Goal: Information Seeking & Learning: Learn about a topic

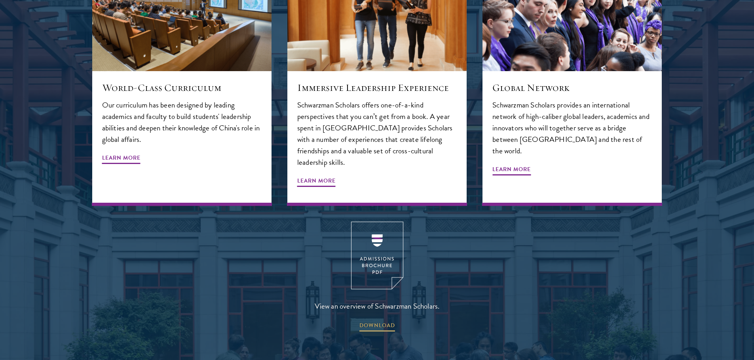
scroll to position [1068, 0]
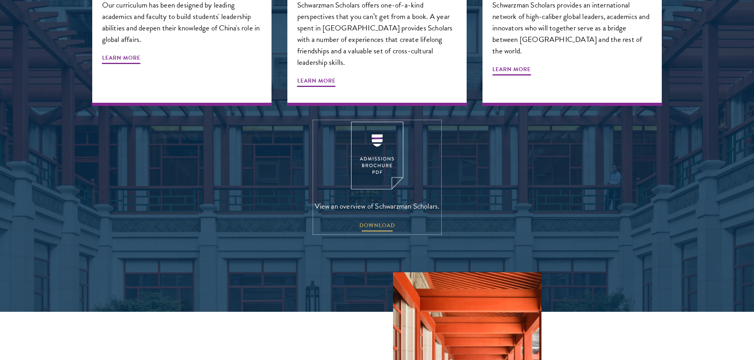
click at [387, 221] on span "DOWNLOAD" at bounding box center [377, 227] width 36 height 12
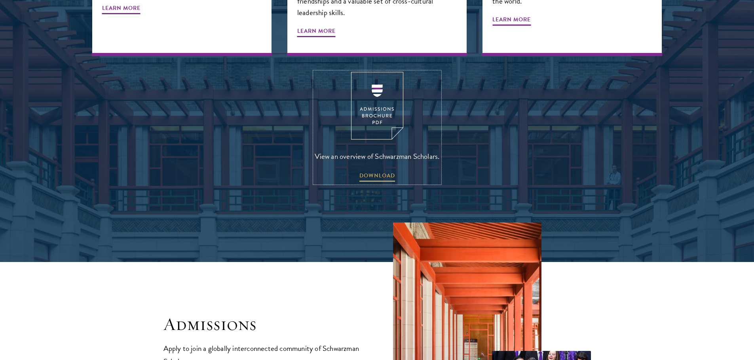
scroll to position [1227, 0]
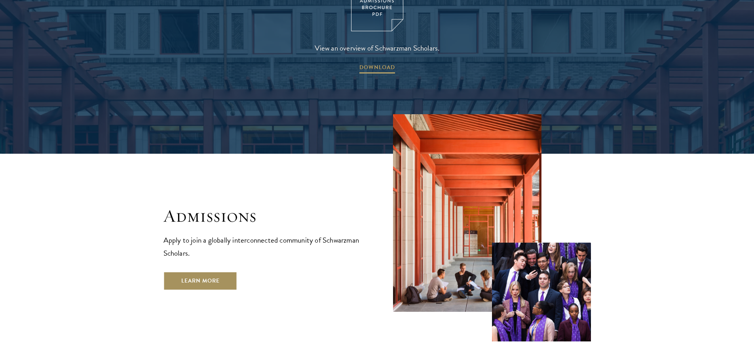
click at [226, 272] on link "Learn More" at bounding box center [200, 281] width 74 height 19
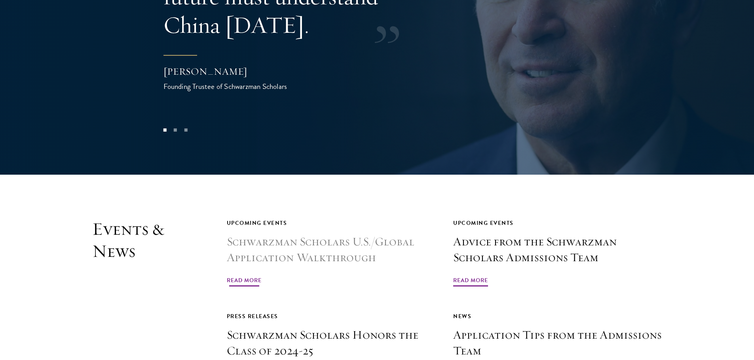
scroll to position [1741, 0]
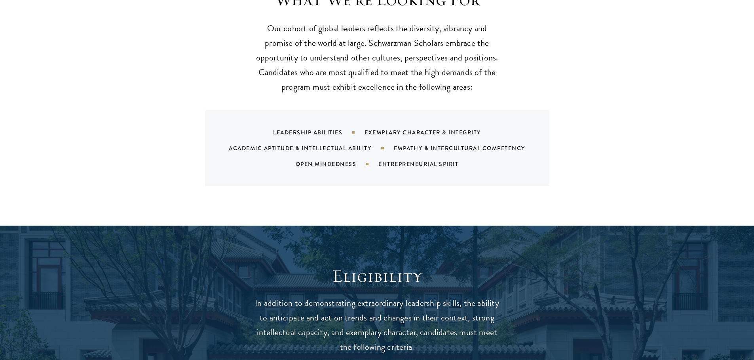
scroll to position [989, 0]
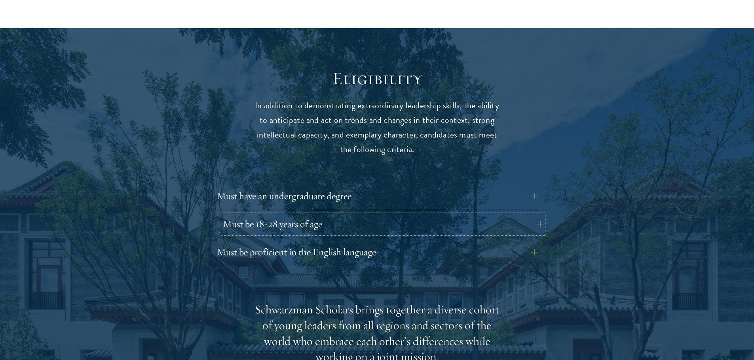
click at [538, 215] on button "Must be 18-28 years of age" at bounding box center [383, 224] width 321 height 19
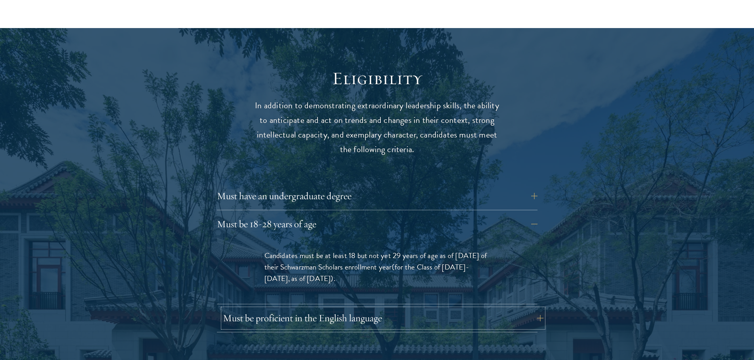
click at [542, 309] on button "Must be proficient in the English language" at bounding box center [383, 318] width 321 height 19
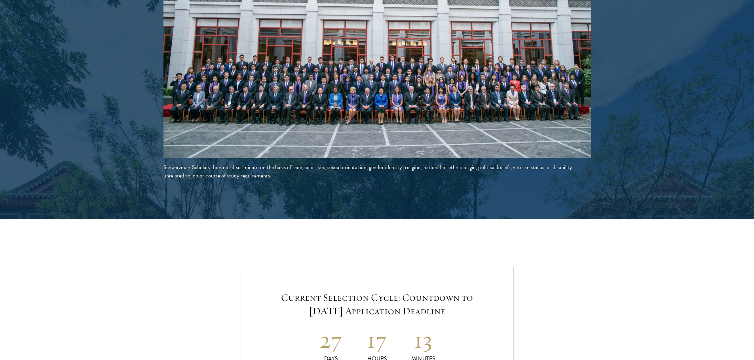
scroll to position [1820, 0]
